Goal: Transaction & Acquisition: Purchase product/service

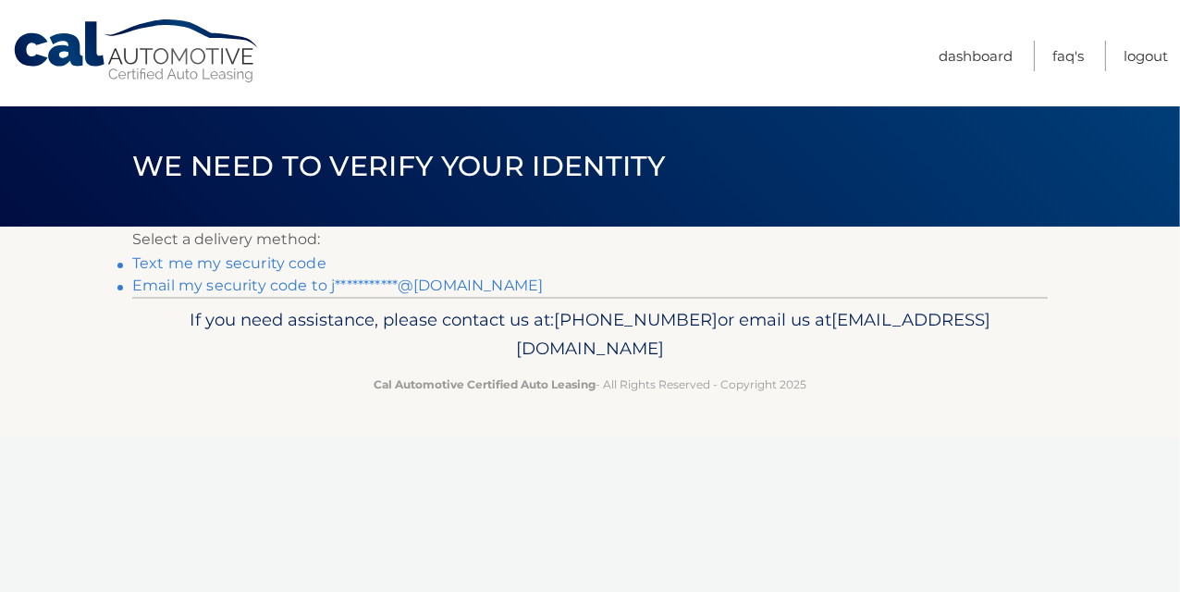
click at [196, 265] on link "Text me my security code" at bounding box center [229, 263] width 194 height 18
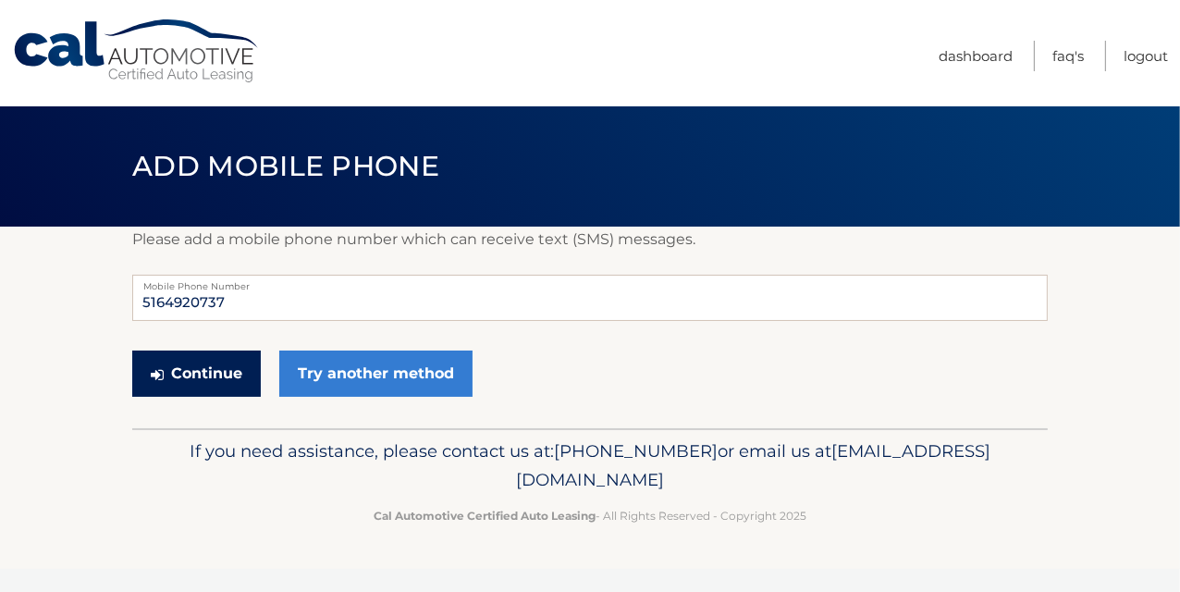
click at [222, 374] on button "Continue" at bounding box center [196, 373] width 129 height 46
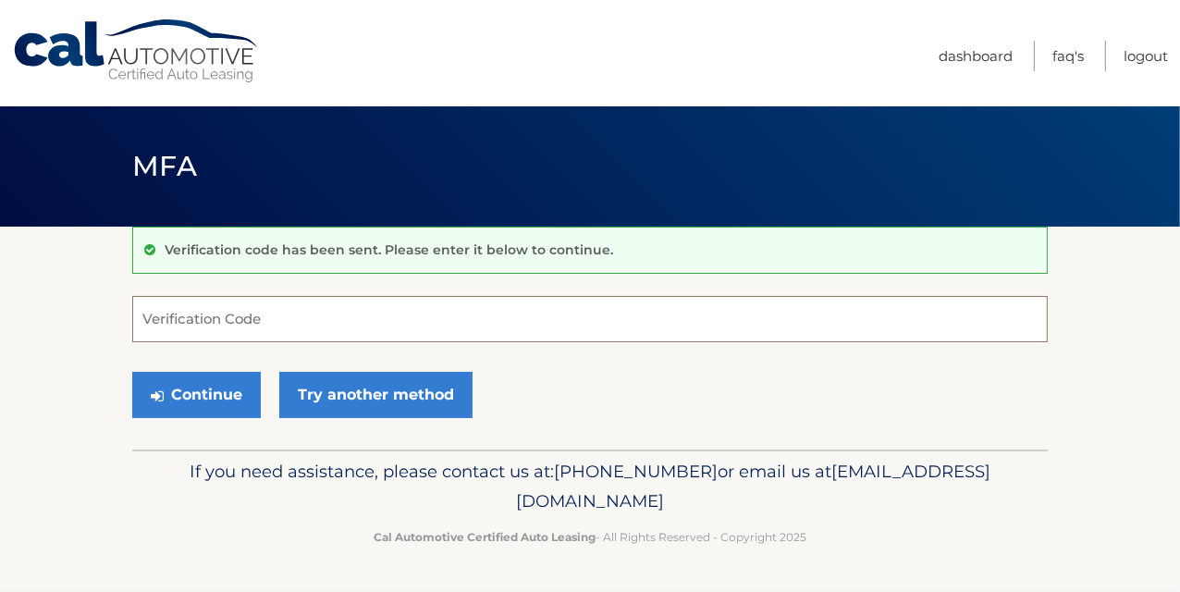
click at [227, 308] on input "Verification Code" at bounding box center [589, 319] width 915 height 46
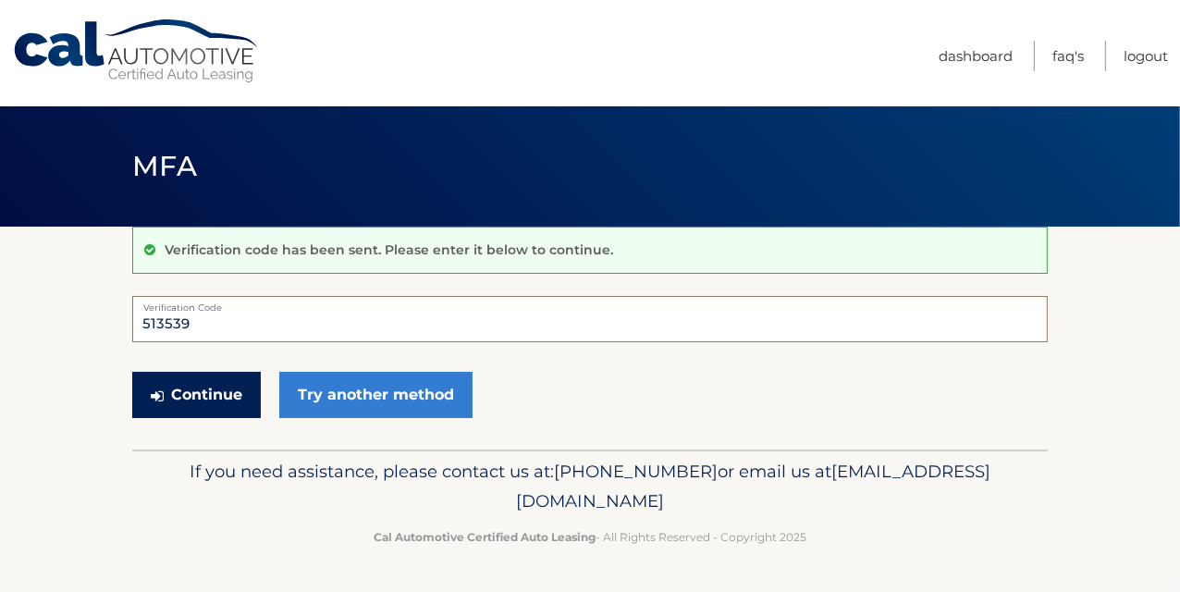
type input "513539"
click at [215, 400] on button "Continue" at bounding box center [196, 395] width 129 height 46
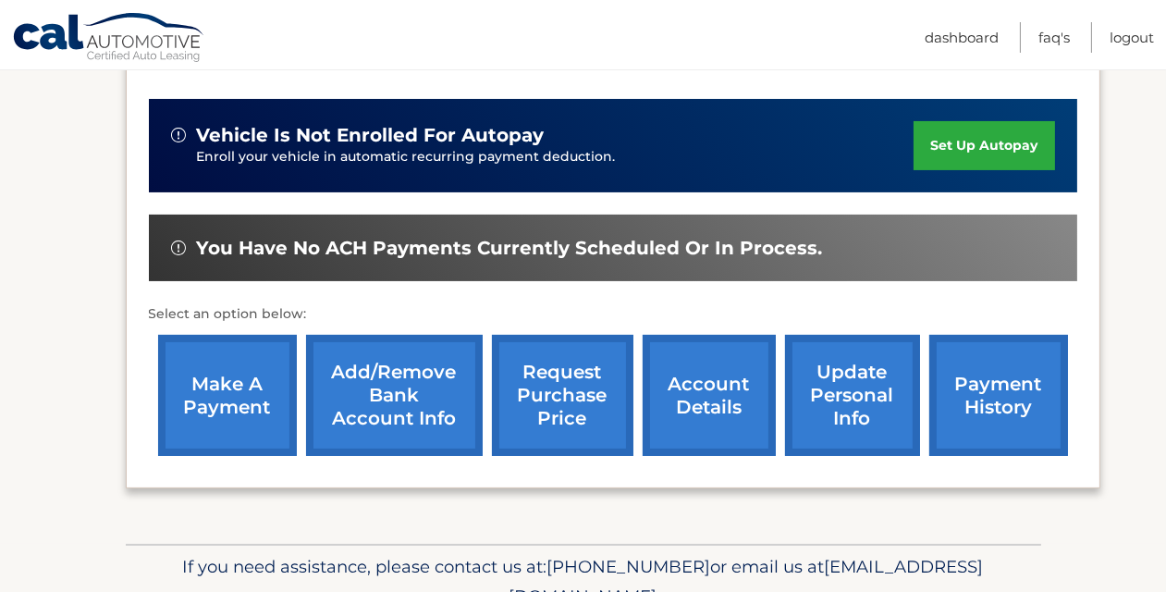
scroll to position [434, 0]
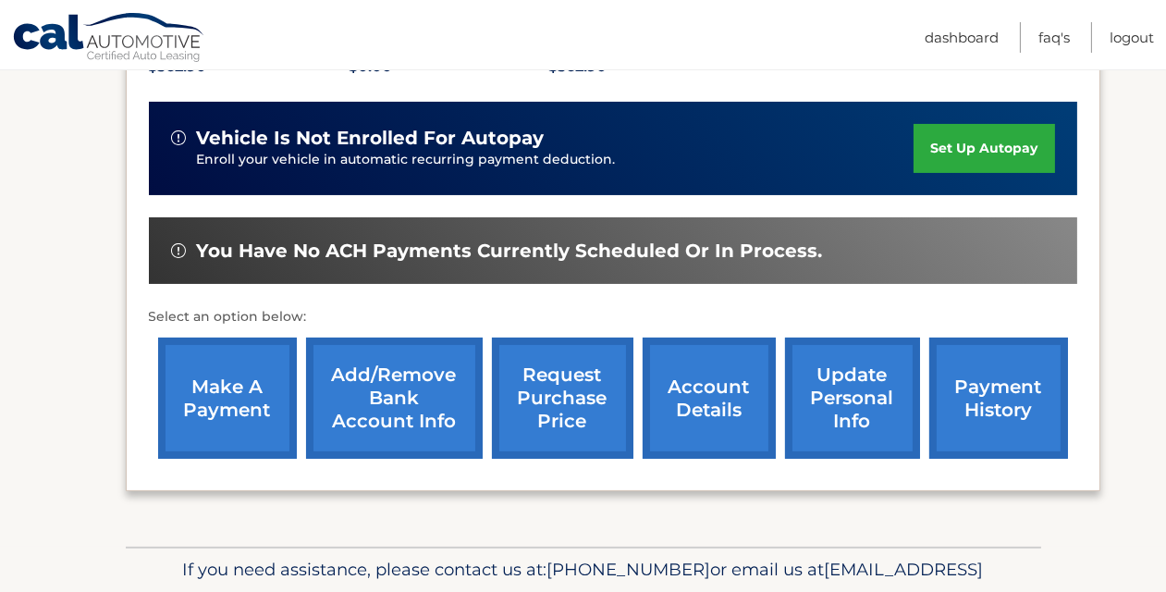
click at [222, 408] on link "make a payment" at bounding box center [227, 397] width 139 height 121
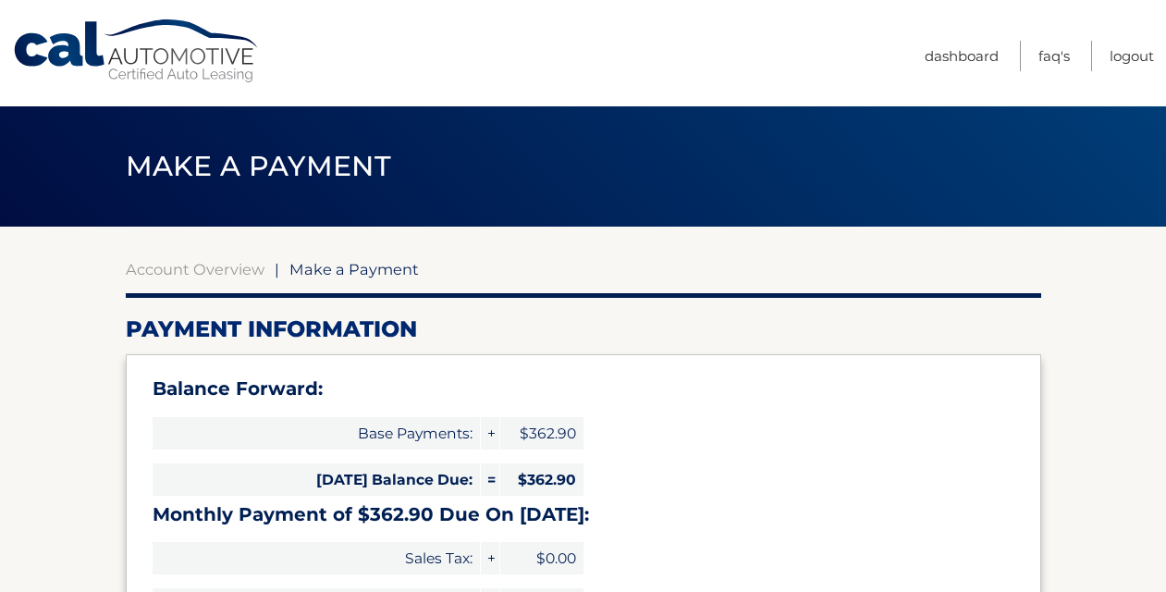
select select "ZGU5N2E4YzYtNTQ5ZS00Nzg4LWE2YjAtNDc2NWZlODQ3NDQw"
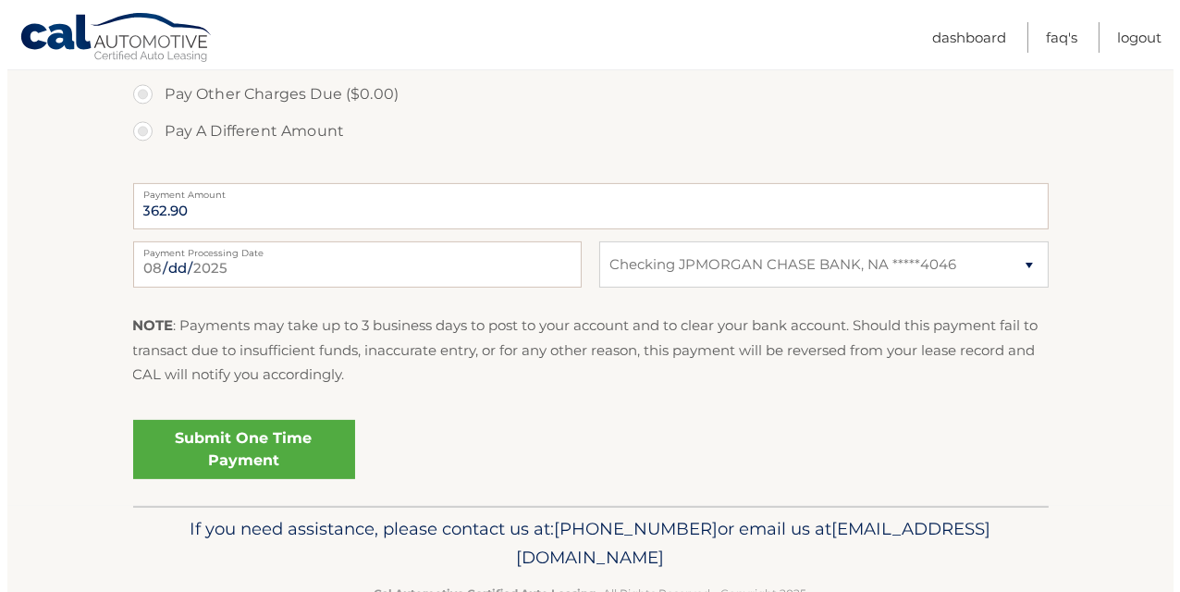
scroll to position [789, 0]
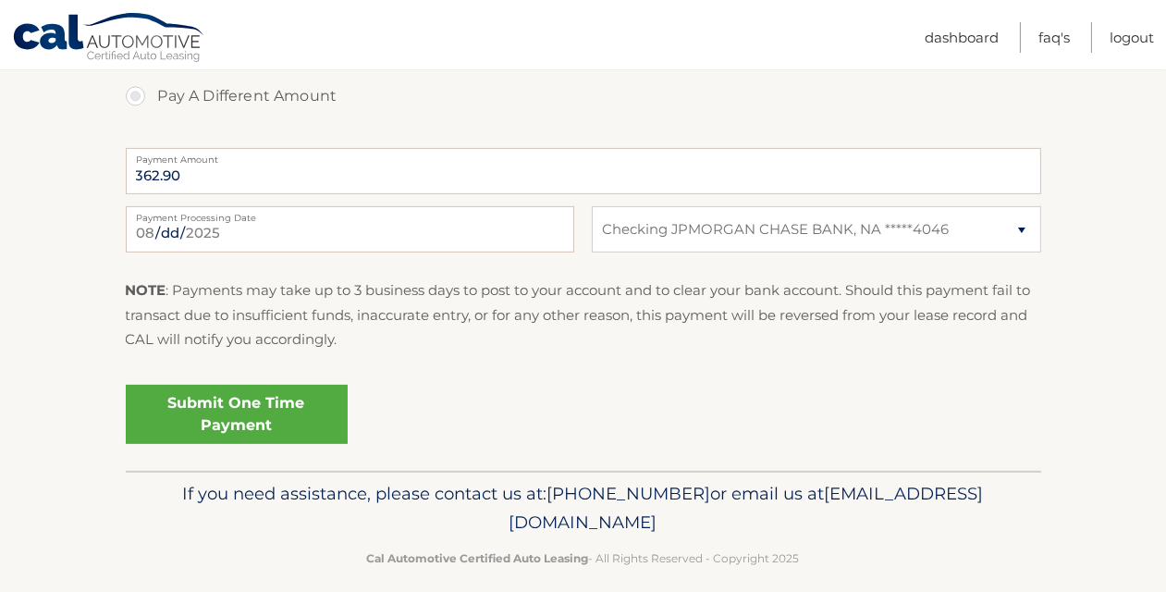
click at [218, 414] on link "Submit One Time Payment" at bounding box center [237, 414] width 222 height 59
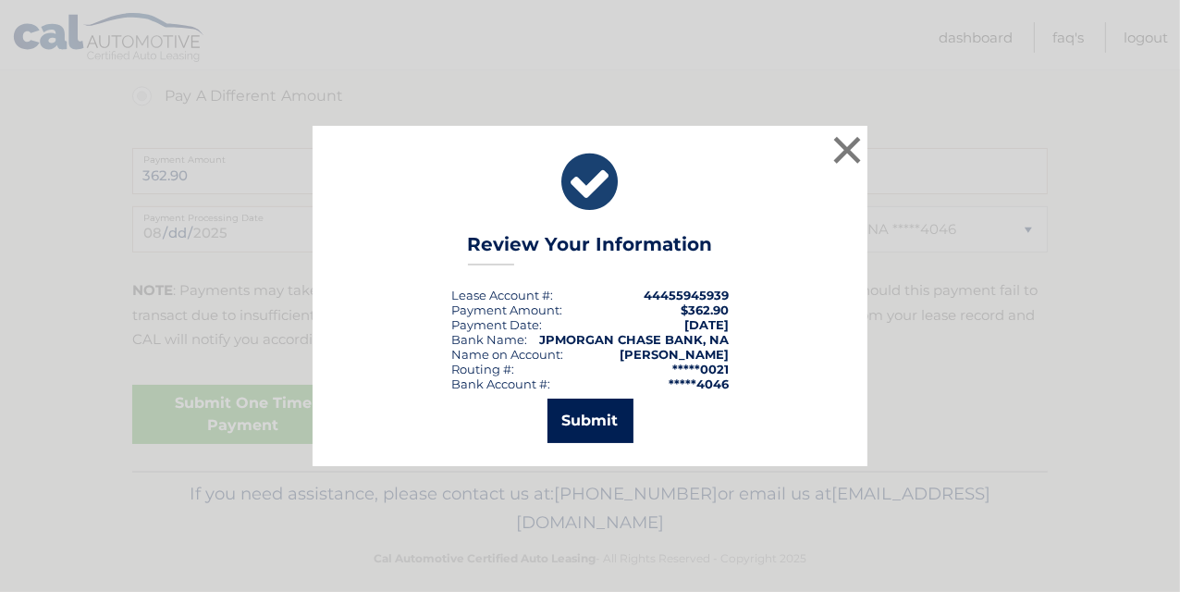
click at [575, 420] on button "Submit" at bounding box center [590, 420] width 86 height 44
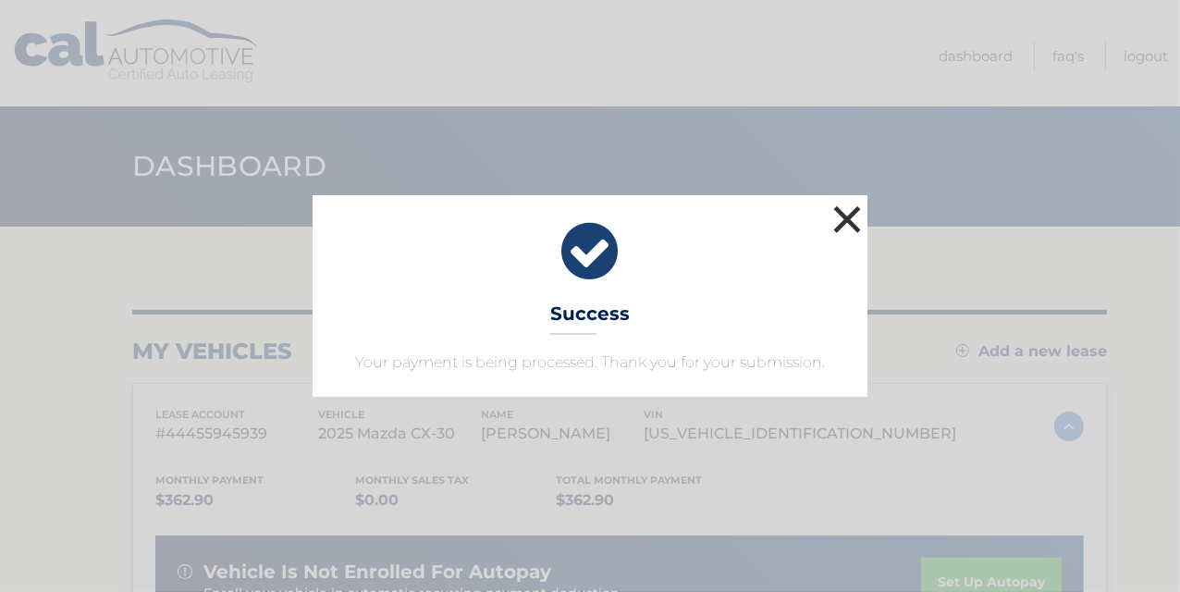
click at [848, 228] on button "×" at bounding box center [846, 219] width 37 height 37
